Goal: Information Seeking & Learning: Learn about a topic

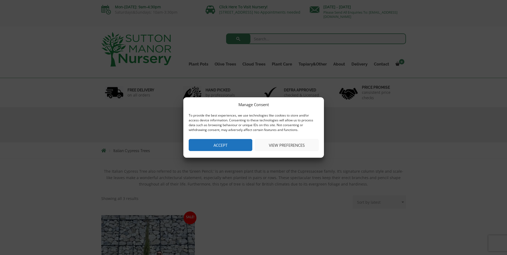
click at [234, 144] on button "Accept" at bounding box center [221, 145] width 64 height 12
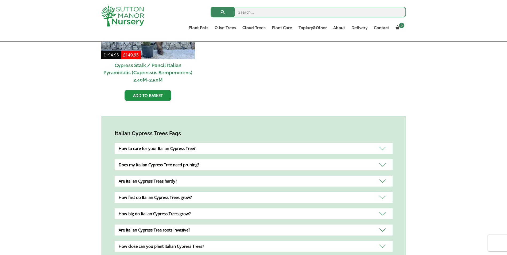
scroll to position [240, 0]
click at [386, 149] on div "How to care for your Italian Cypress Tree?" at bounding box center [254, 147] width 278 height 11
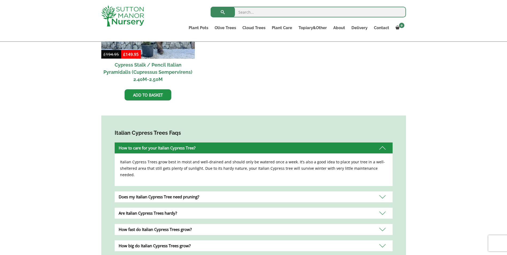
click at [383, 208] on div "Are Italian Cypress Trees hardy?" at bounding box center [254, 213] width 278 height 11
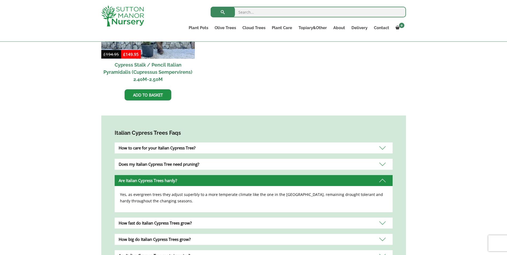
click at [382, 165] on div "Does my Italian Cypress Tree need pruning?" at bounding box center [254, 164] width 278 height 11
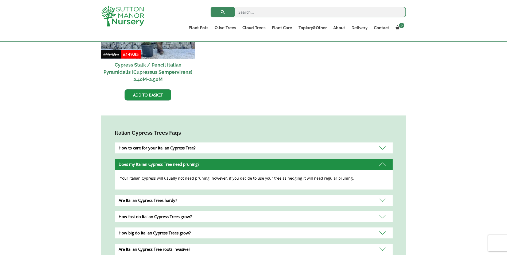
click at [382, 216] on div "How fast do Italian Cypress Trees grow?" at bounding box center [254, 216] width 278 height 11
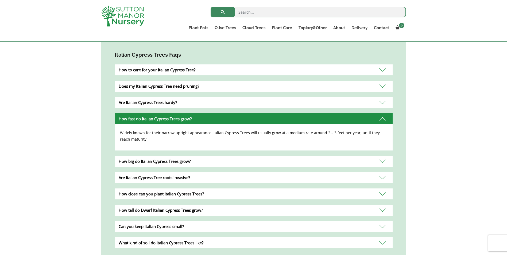
scroll to position [321, 0]
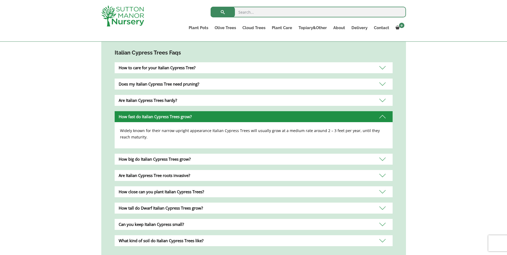
click at [381, 163] on div "How big do Italian Cypress Trees grow?" at bounding box center [254, 159] width 278 height 11
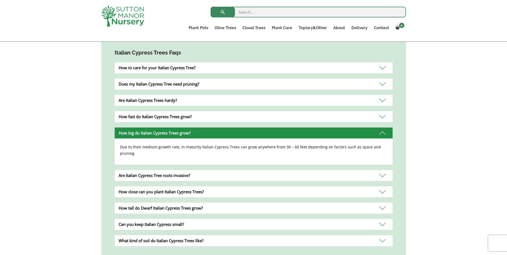
click at [382, 170] on div "Are Italian Cypress Tree roots invasive?" at bounding box center [254, 175] width 278 height 11
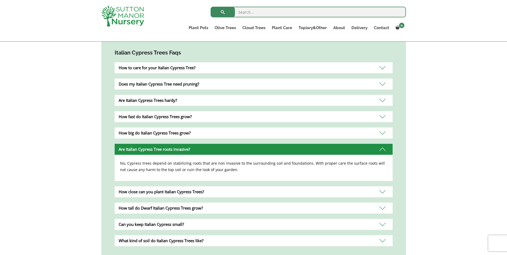
click at [382, 190] on div "How close can you plant Italian Cypress Trees?" at bounding box center [254, 191] width 278 height 11
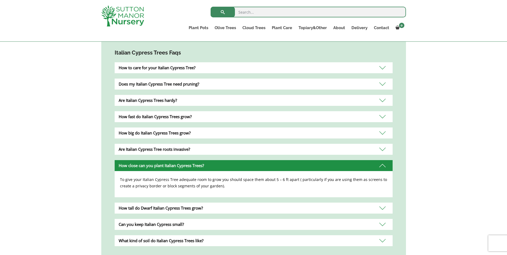
click at [385, 226] on div "Can you keep Italian Cypress small?" at bounding box center [254, 224] width 278 height 11
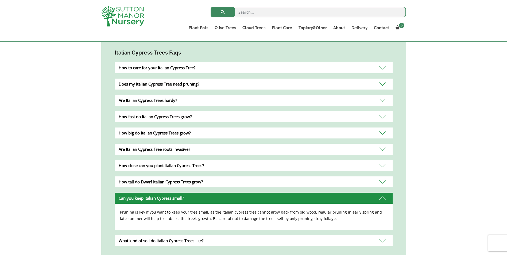
click at [382, 242] on div "What kind of soil do Italian Cypress Trees like?" at bounding box center [254, 240] width 278 height 11
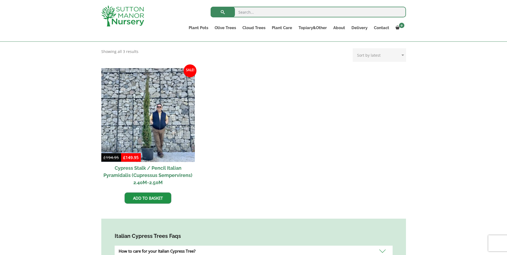
scroll to position [107, 0]
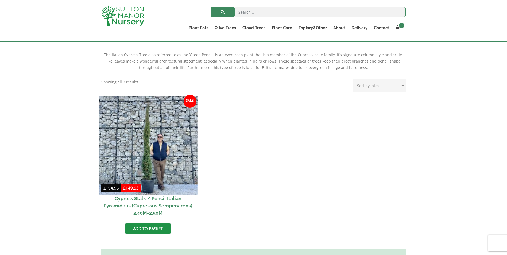
click at [158, 151] on img at bounding box center [148, 145] width 98 height 98
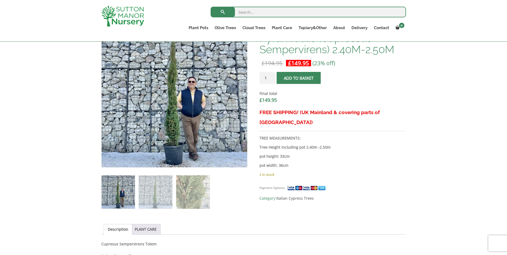
scroll to position [134, 0]
